Goal: Navigation & Orientation: Find specific page/section

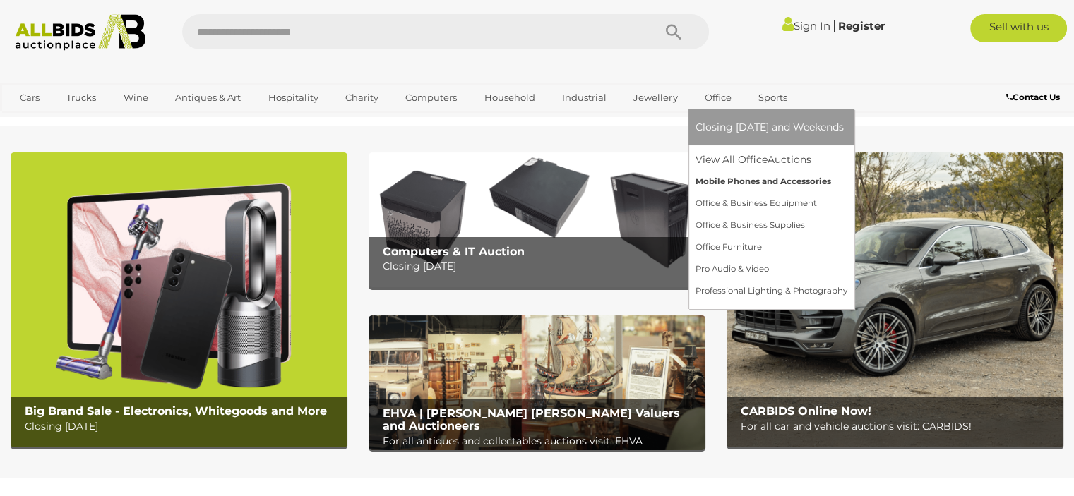
click at [727, 183] on link "Mobile Phones and Accessories" at bounding box center [771, 182] width 152 height 22
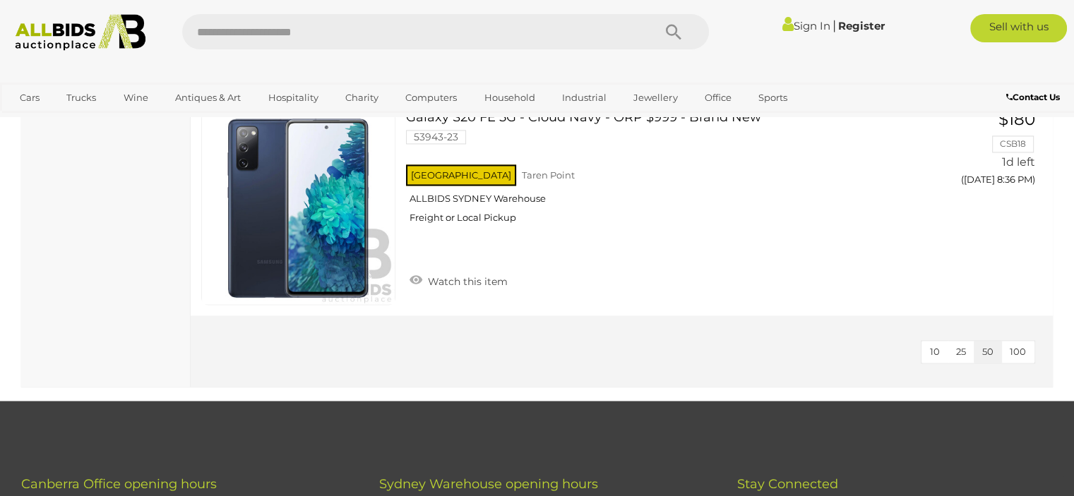
scroll to position [2259, 0]
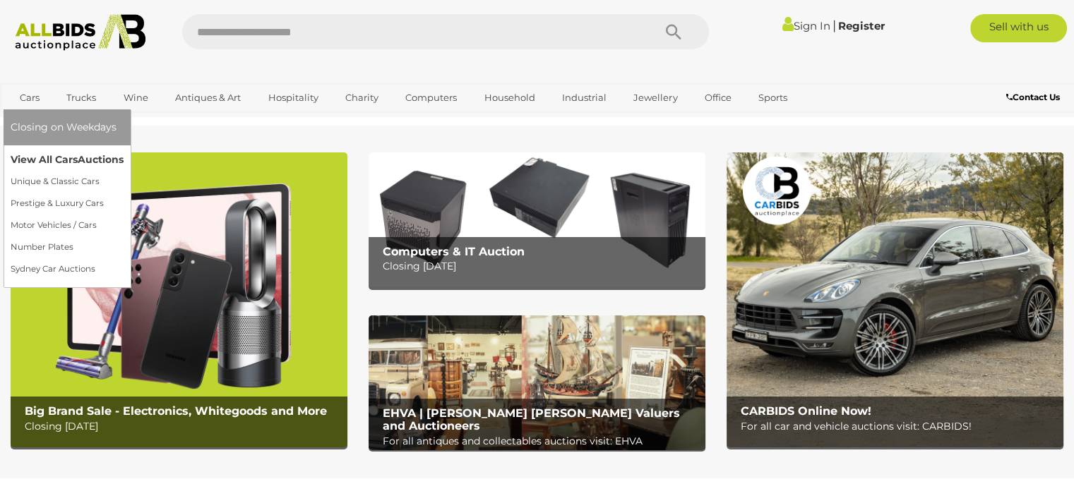
click at [23, 157] on link "View All Cars Auctions" at bounding box center [67, 160] width 113 height 22
